Goal: Task Accomplishment & Management: Use online tool/utility

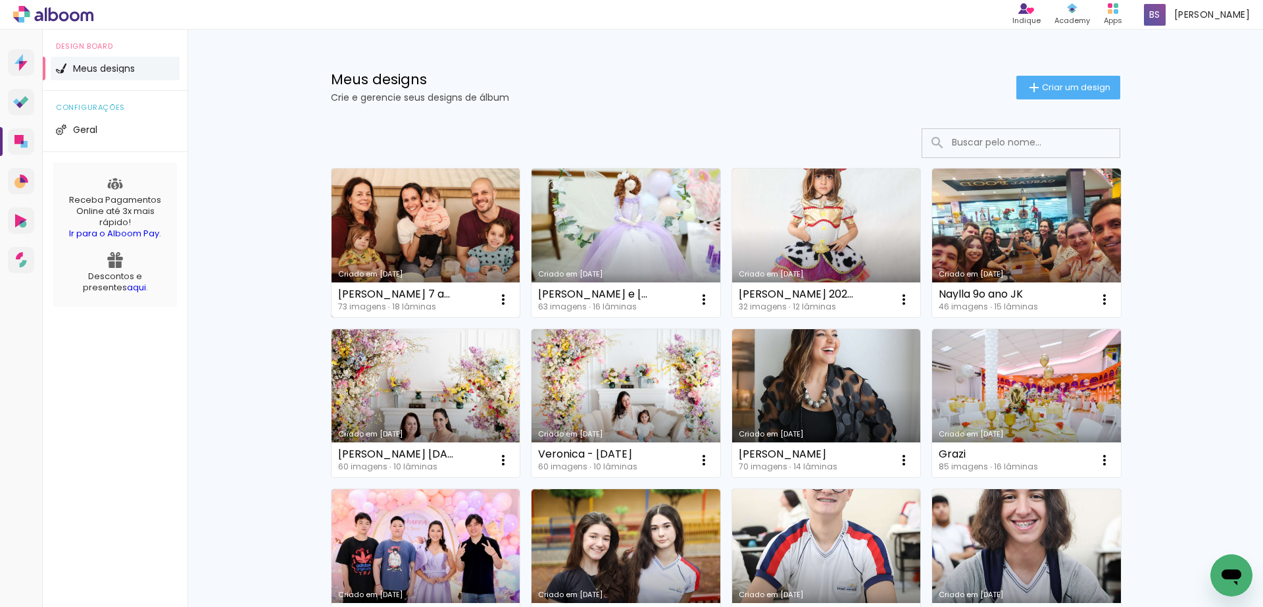
click at [410, 224] on link "Criado em [DATE]" at bounding box center [426, 242] width 189 height 149
